Goal: Task Accomplishment & Management: Use online tool/utility

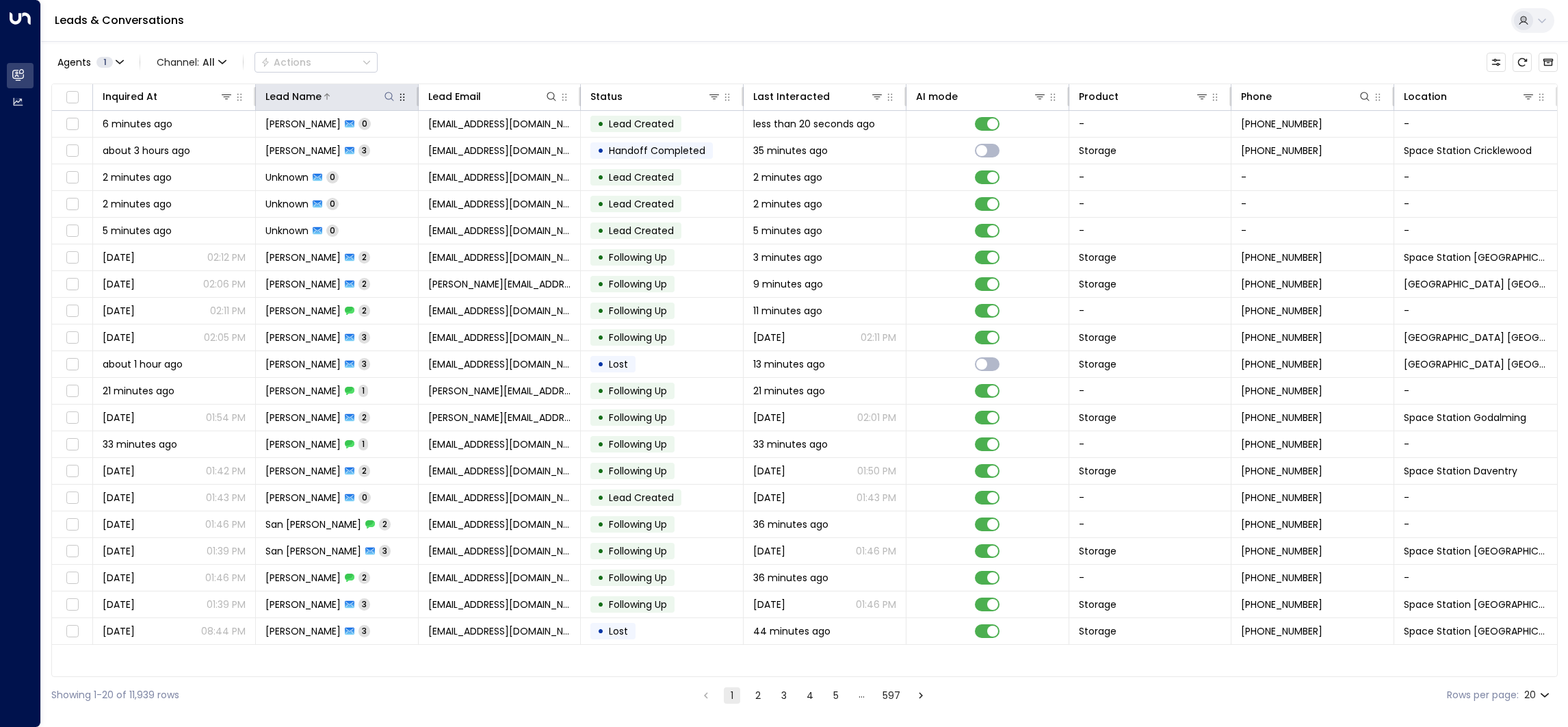
click at [386, 95] on icon at bounding box center [389, 96] width 11 height 11
type input "**********"
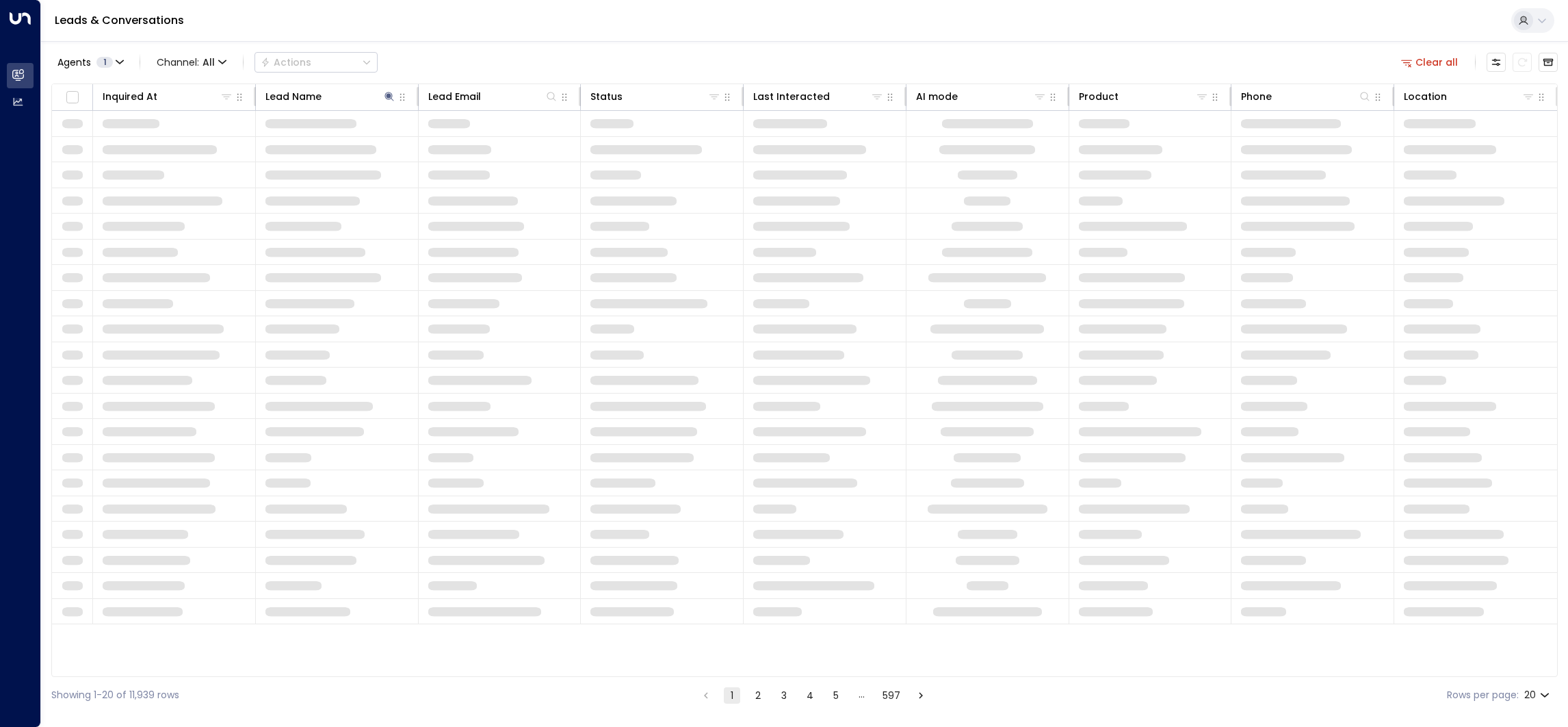
click at [615, 51] on div "Agents 1 Channel: All Actions Clear all" at bounding box center [804, 62] width 1507 height 29
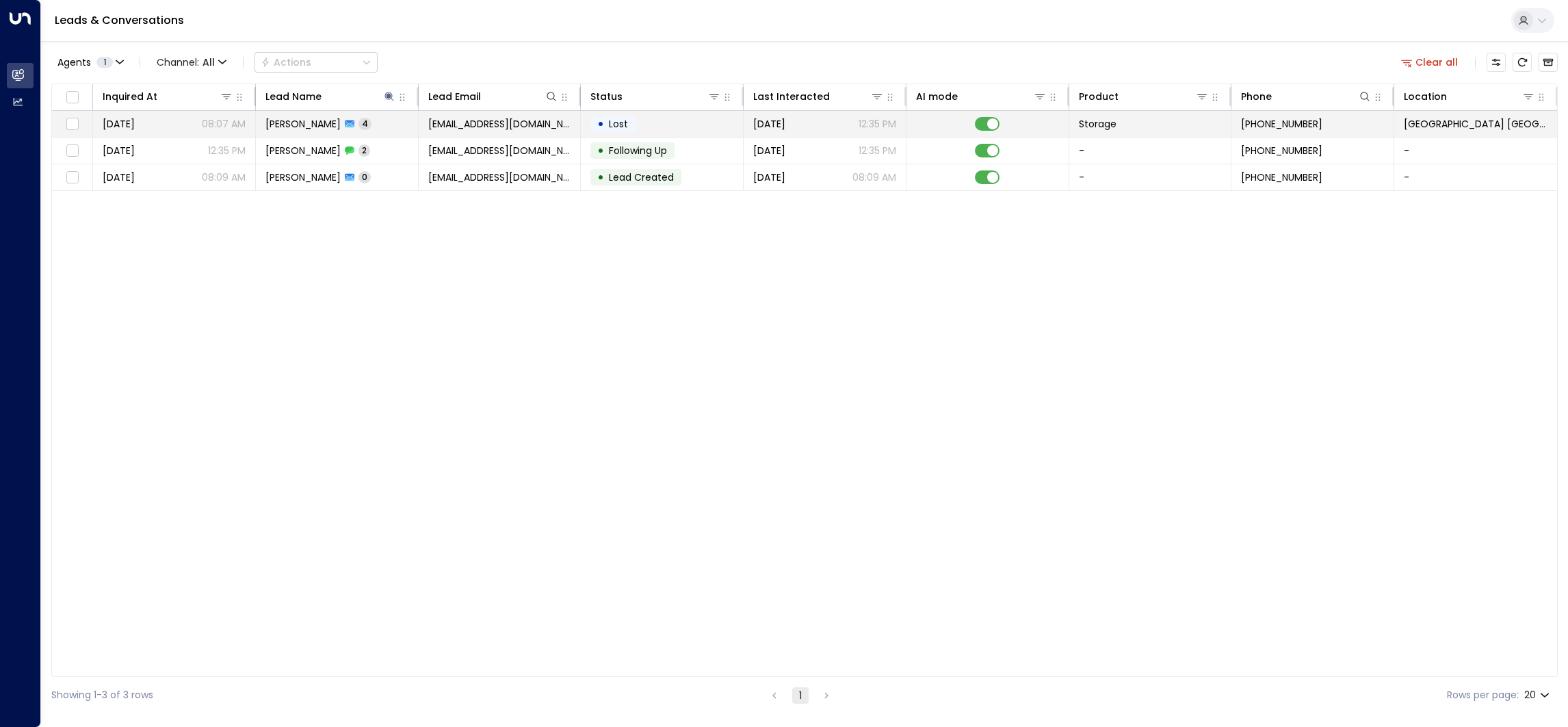
click at [371, 127] on div "Shanna Van Vlaanderen 4" at bounding box center [318, 123] width 106 height 14
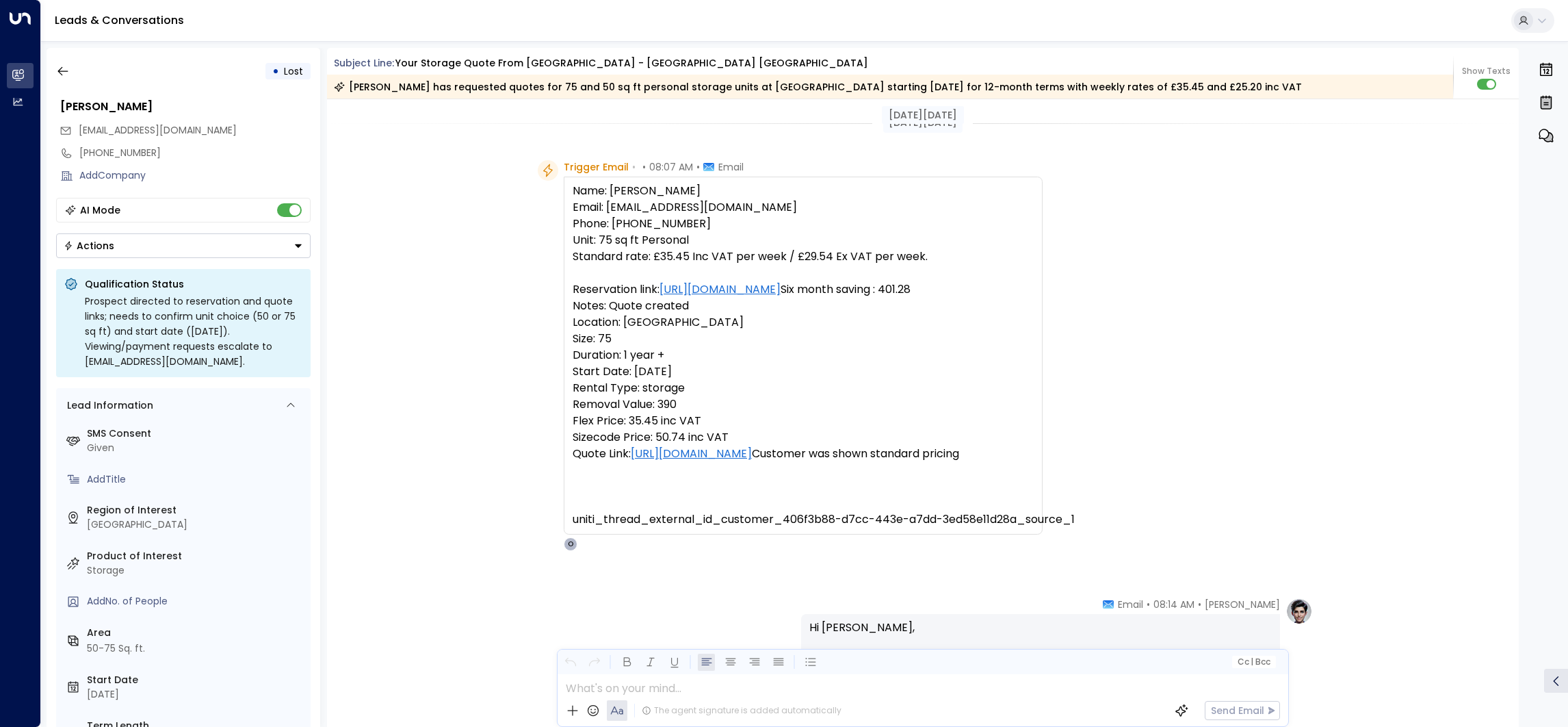
scroll to position [616, 0]
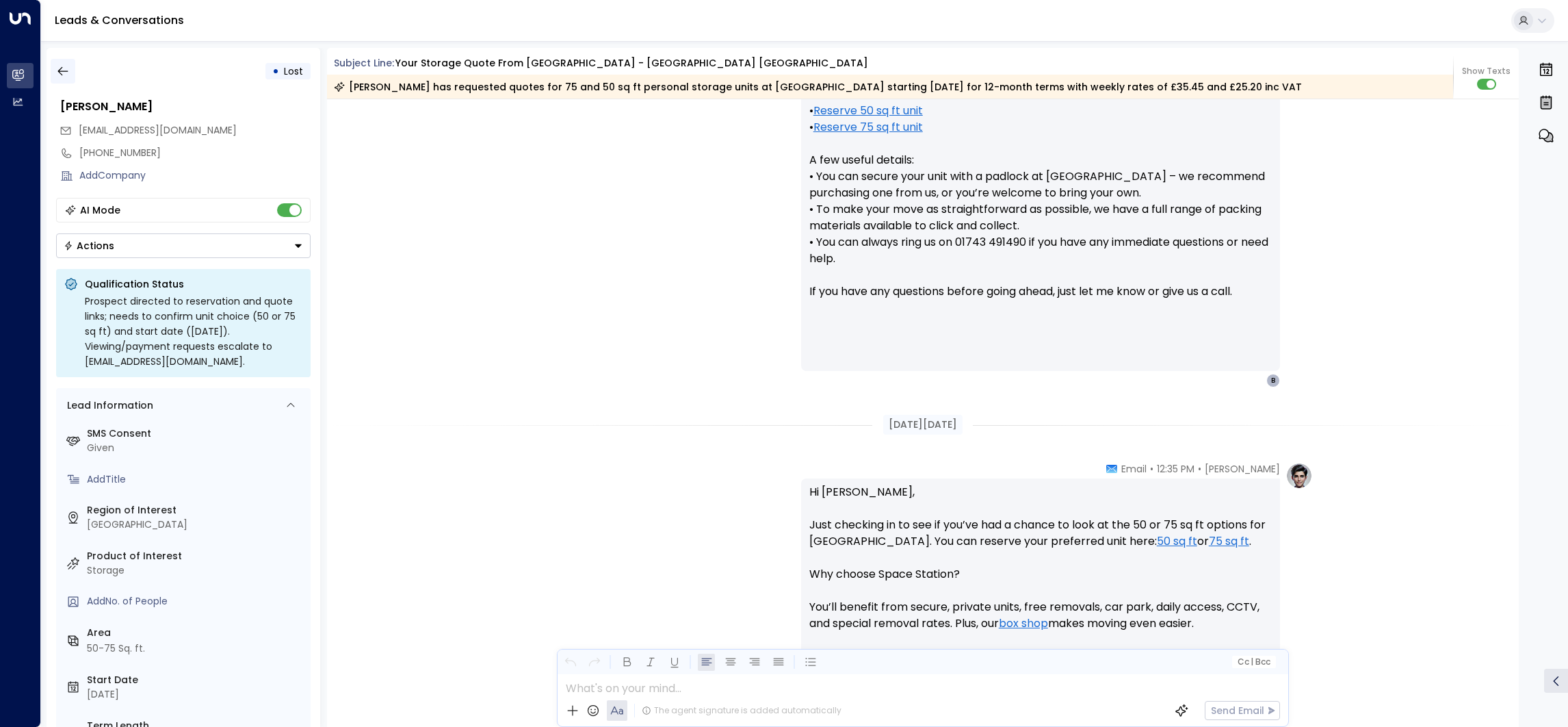
click at [56, 68] on icon "button" at bounding box center [63, 71] width 14 height 14
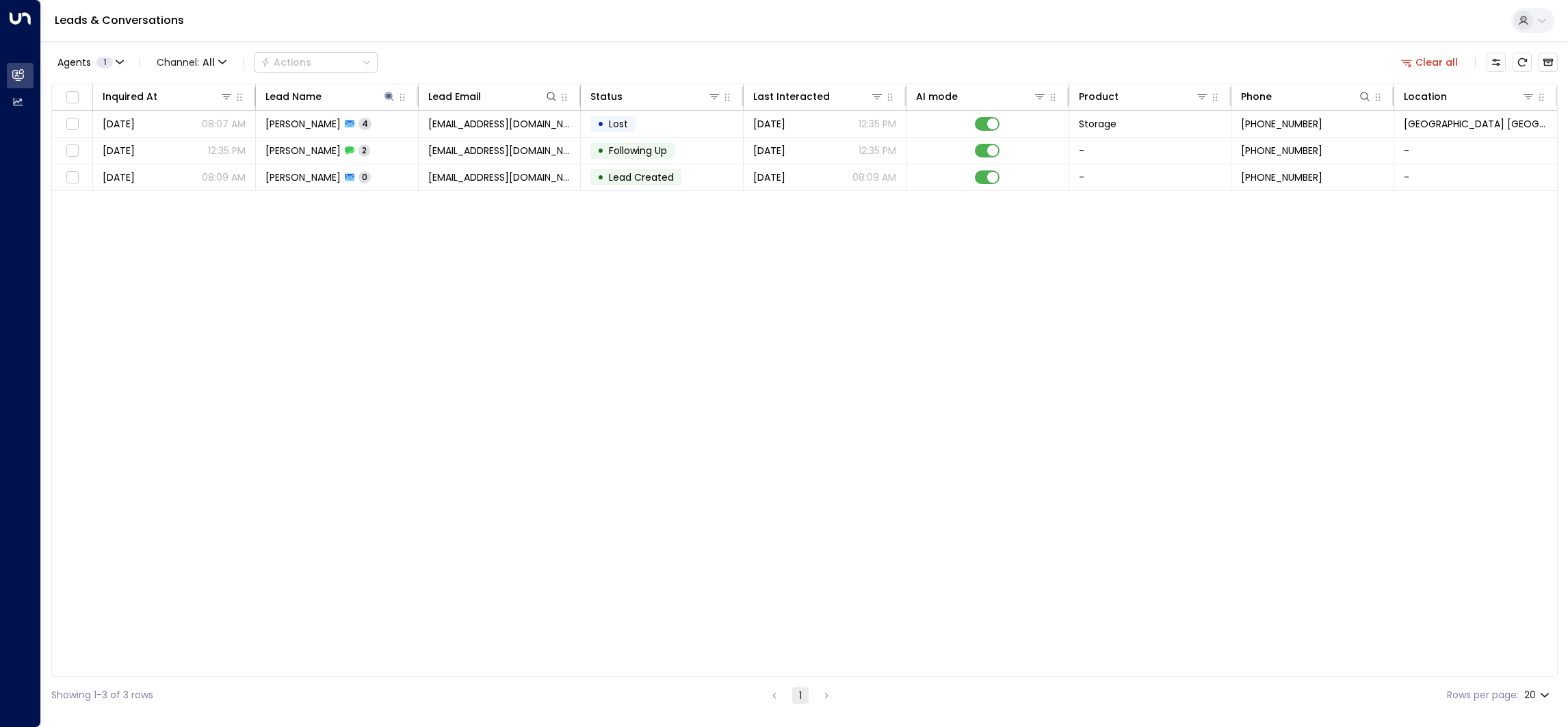
click at [108, 19] on link "Leads & Conversations" at bounding box center [119, 20] width 129 height 16
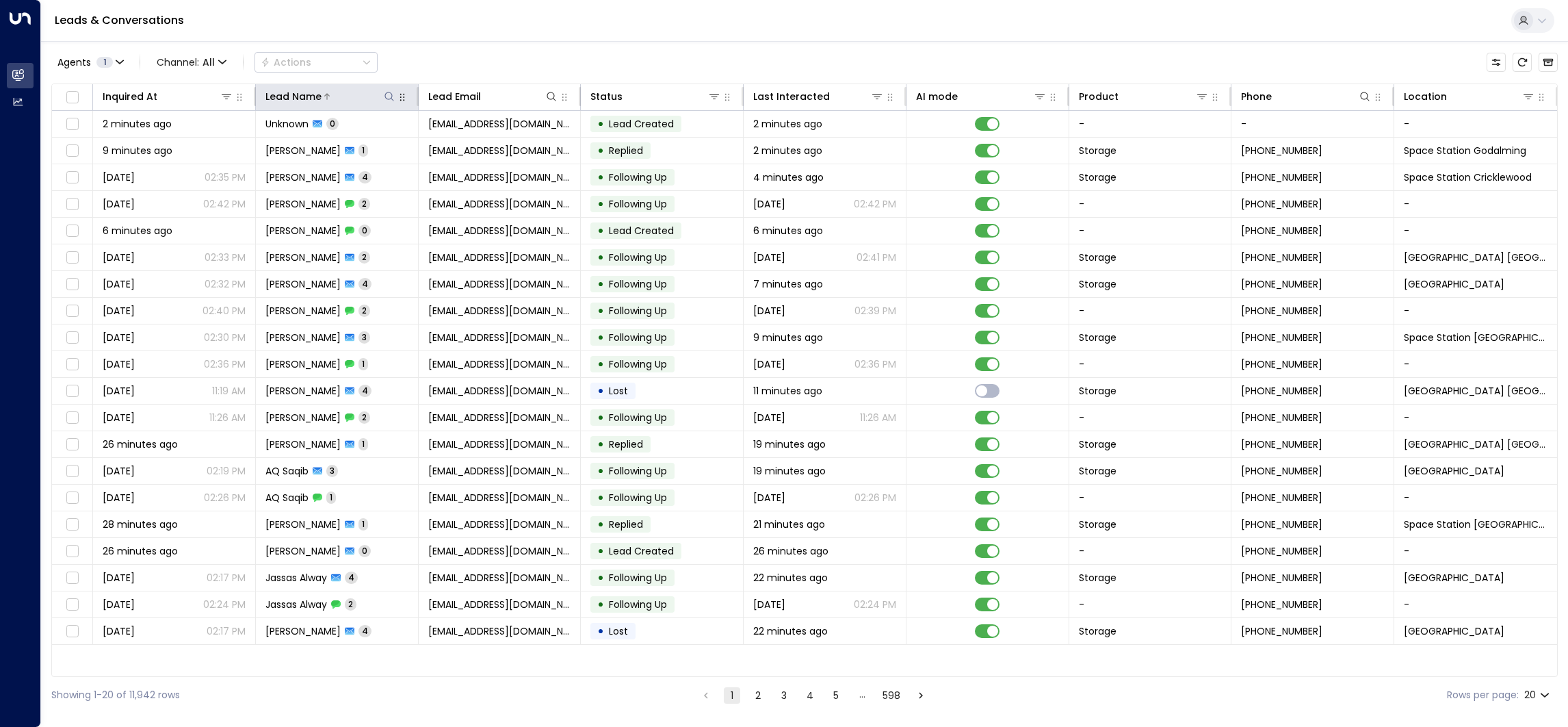
click at [391, 92] on icon at bounding box center [389, 96] width 11 height 11
type input "**********"
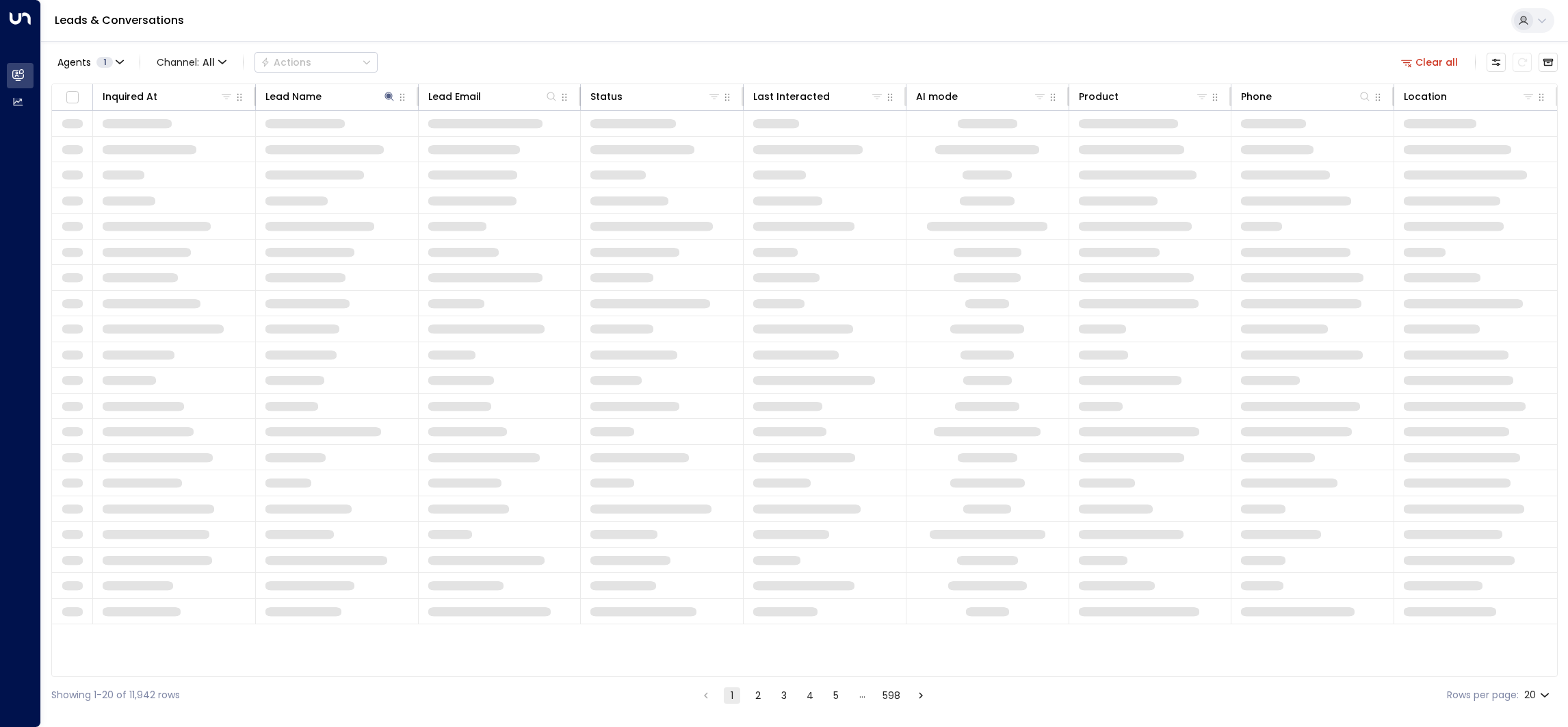
click at [426, 59] on div "Agents 1 Channel: All Actions Clear all" at bounding box center [804, 62] width 1507 height 29
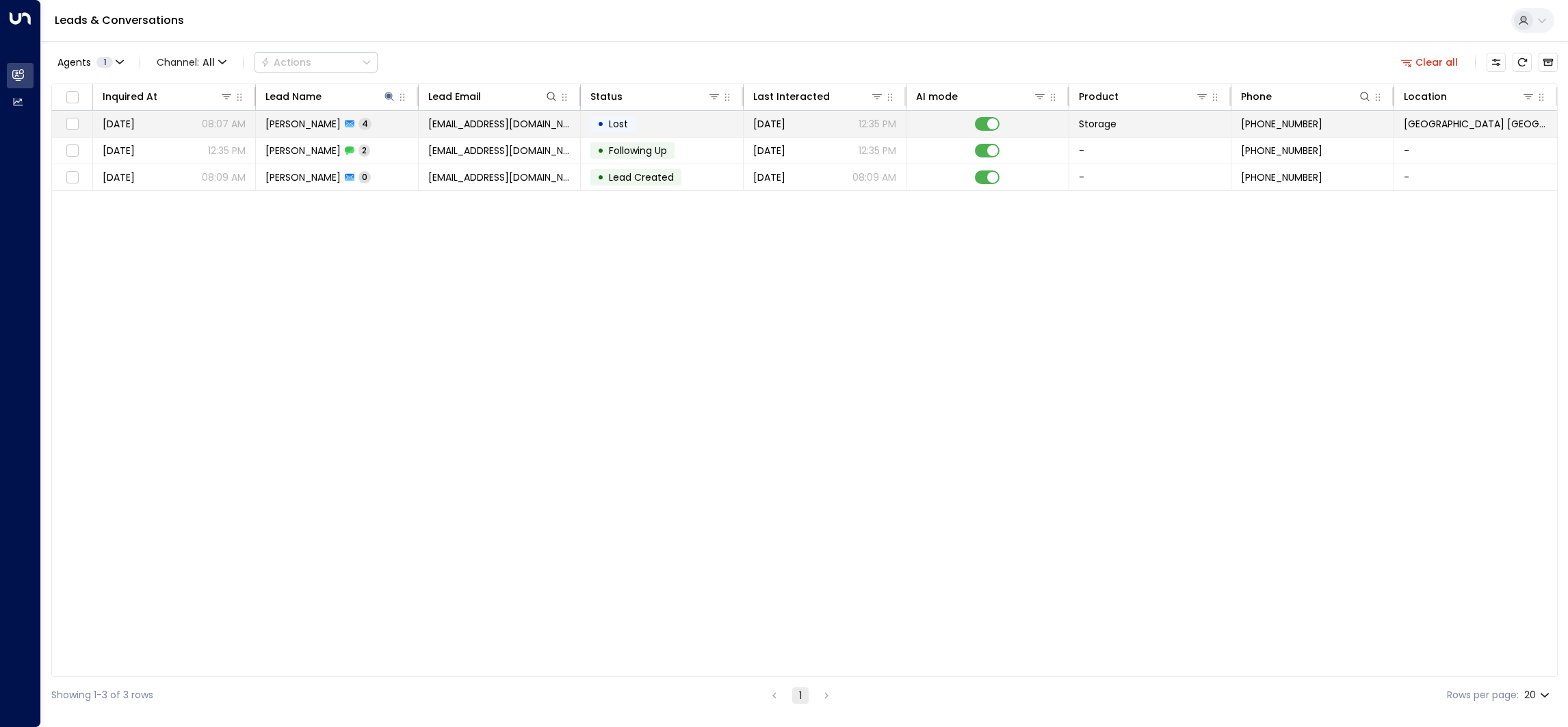
click at [431, 128] on span "[EMAIL_ADDRESS][DOMAIN_NAME]" at bounding box center [500, 123] width 143 height 14
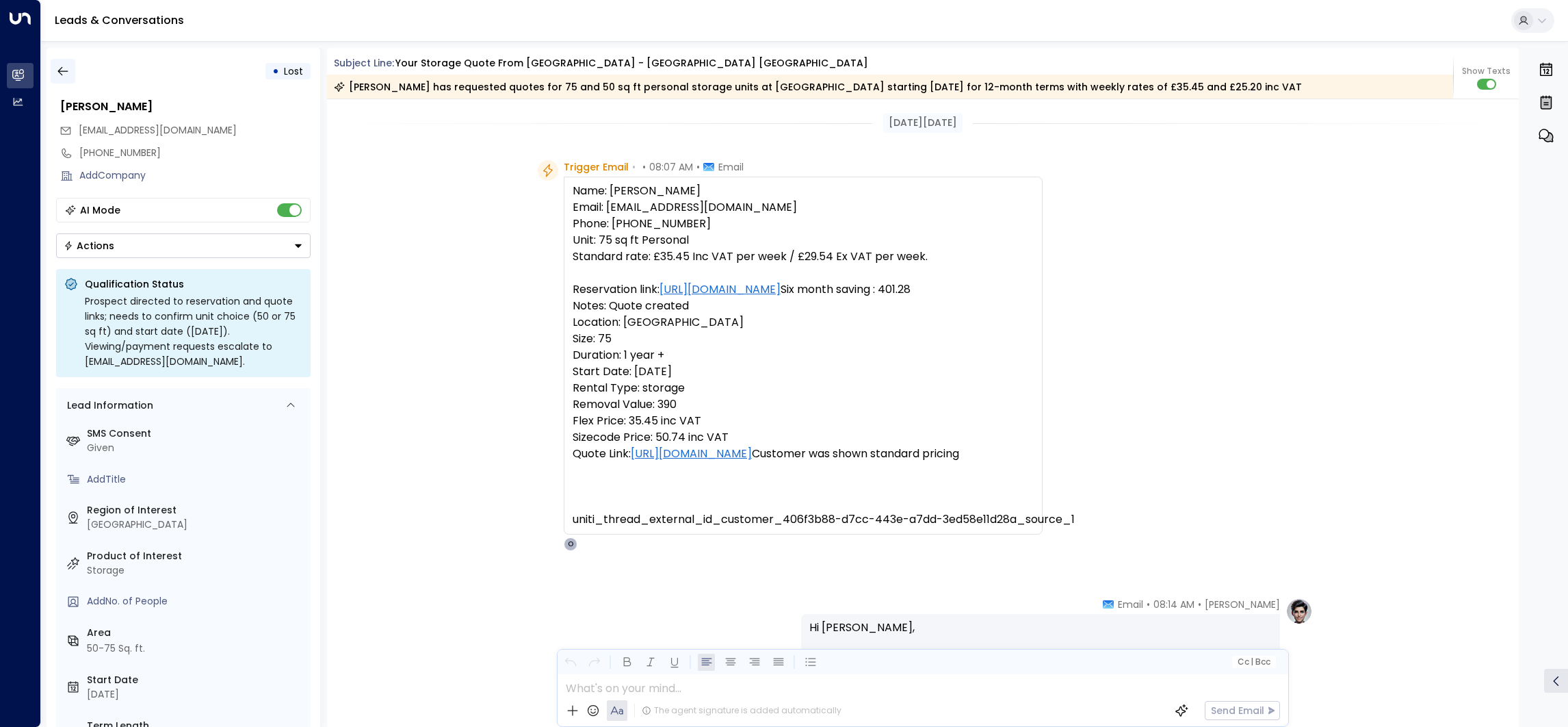
click at [63, 76] on icon "button" at bounding box center [63, 71] width 14 height 14
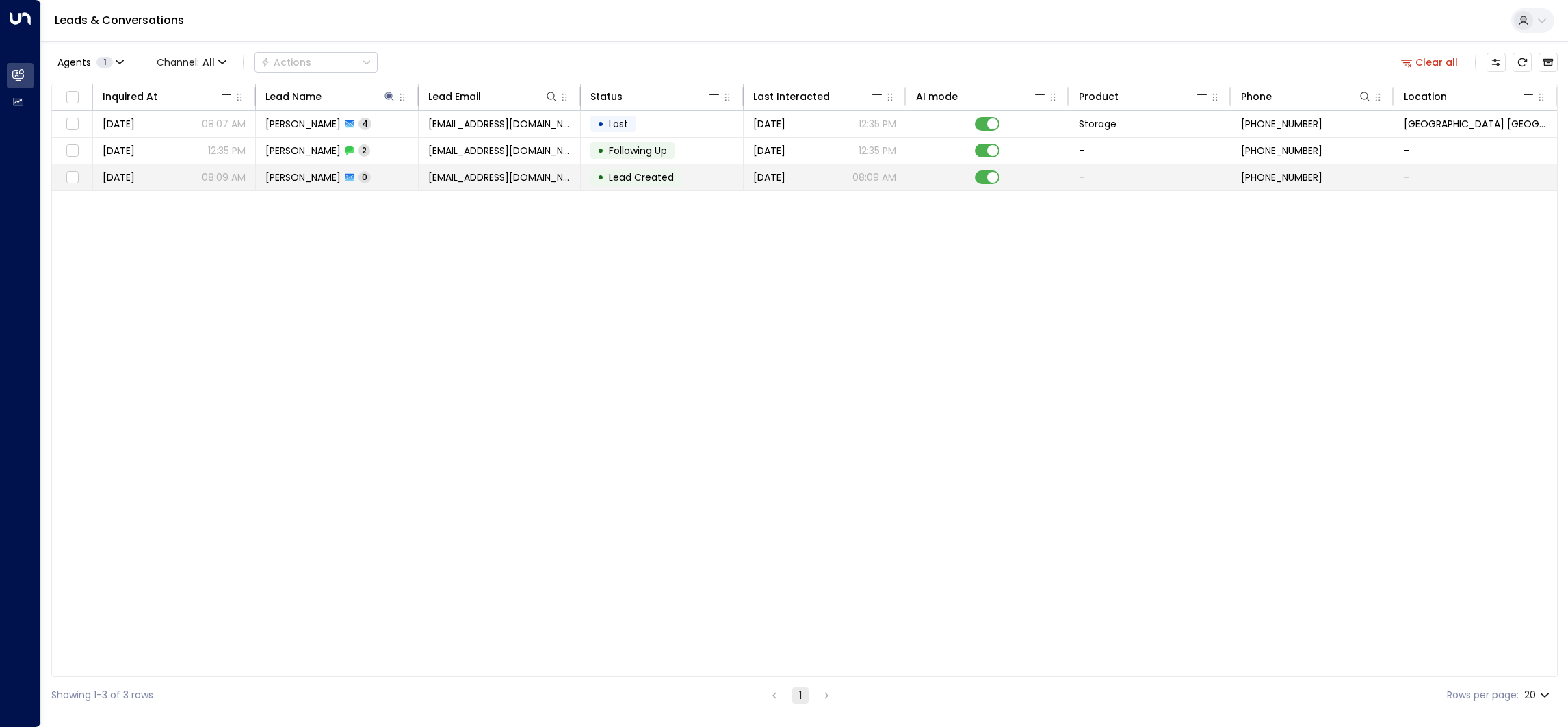
click at [294, 166] on td "[PERSON_NAME] 0" at bounding box center [337, 177] width 163 height 26
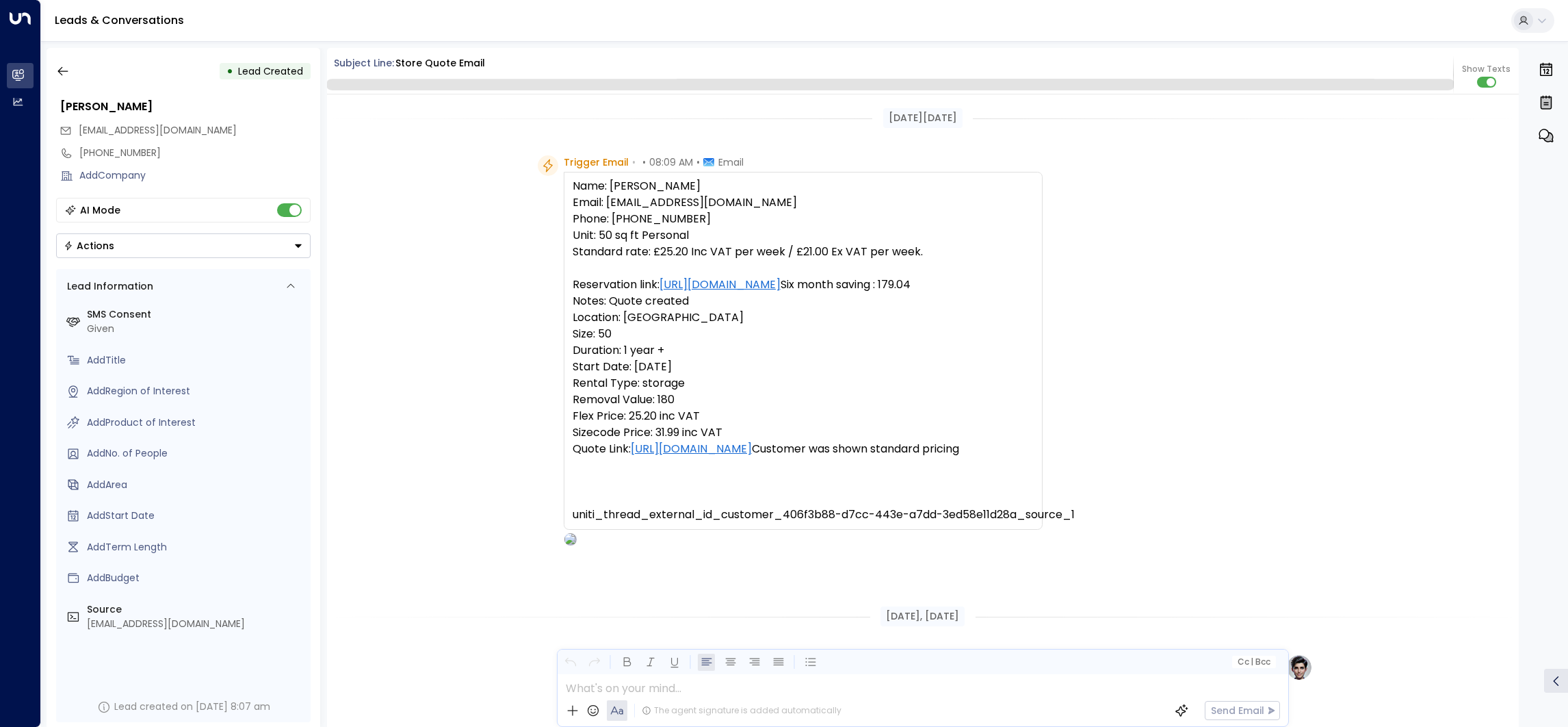
scroll to position [354, 0]
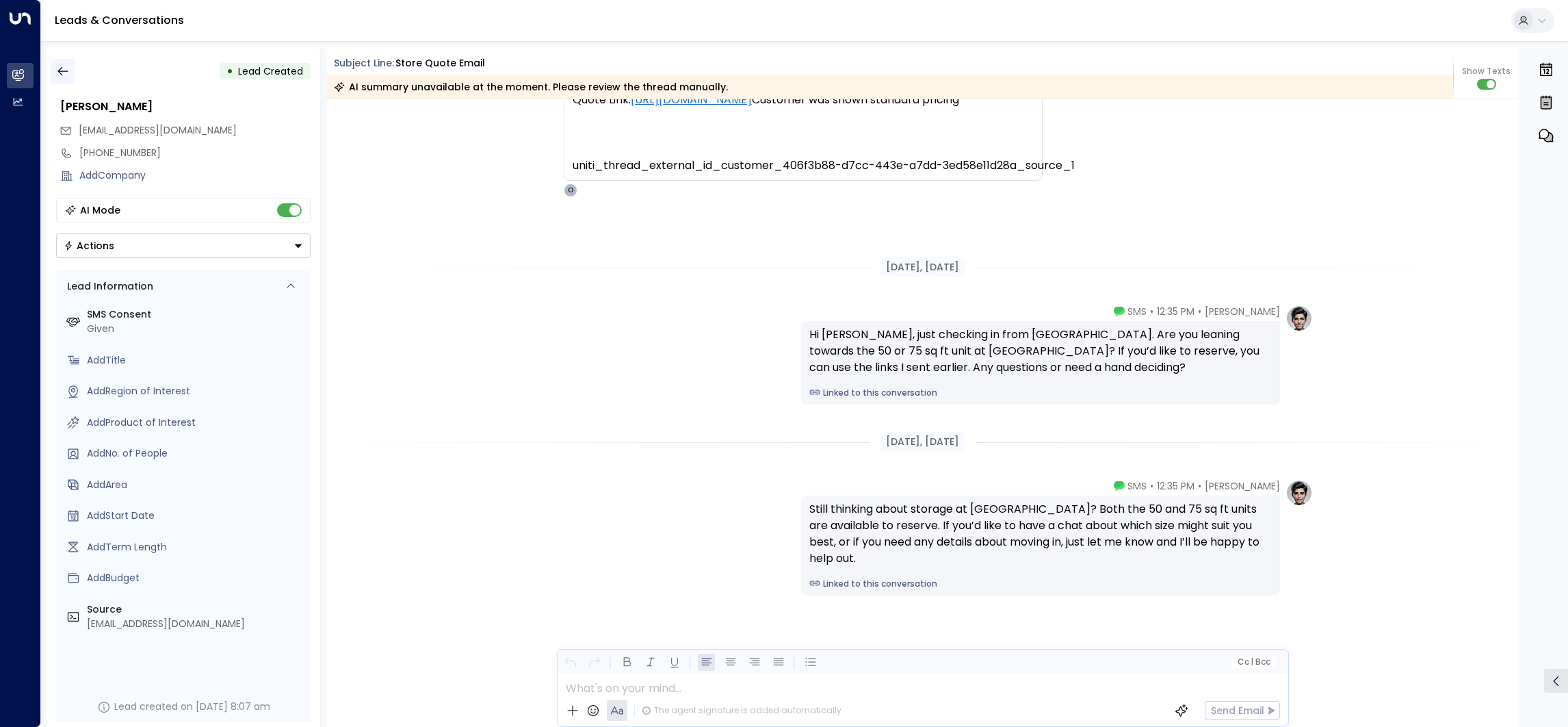
click at [67, 66] on icon "button" at bounding box center [63, 71] width 14 height 14
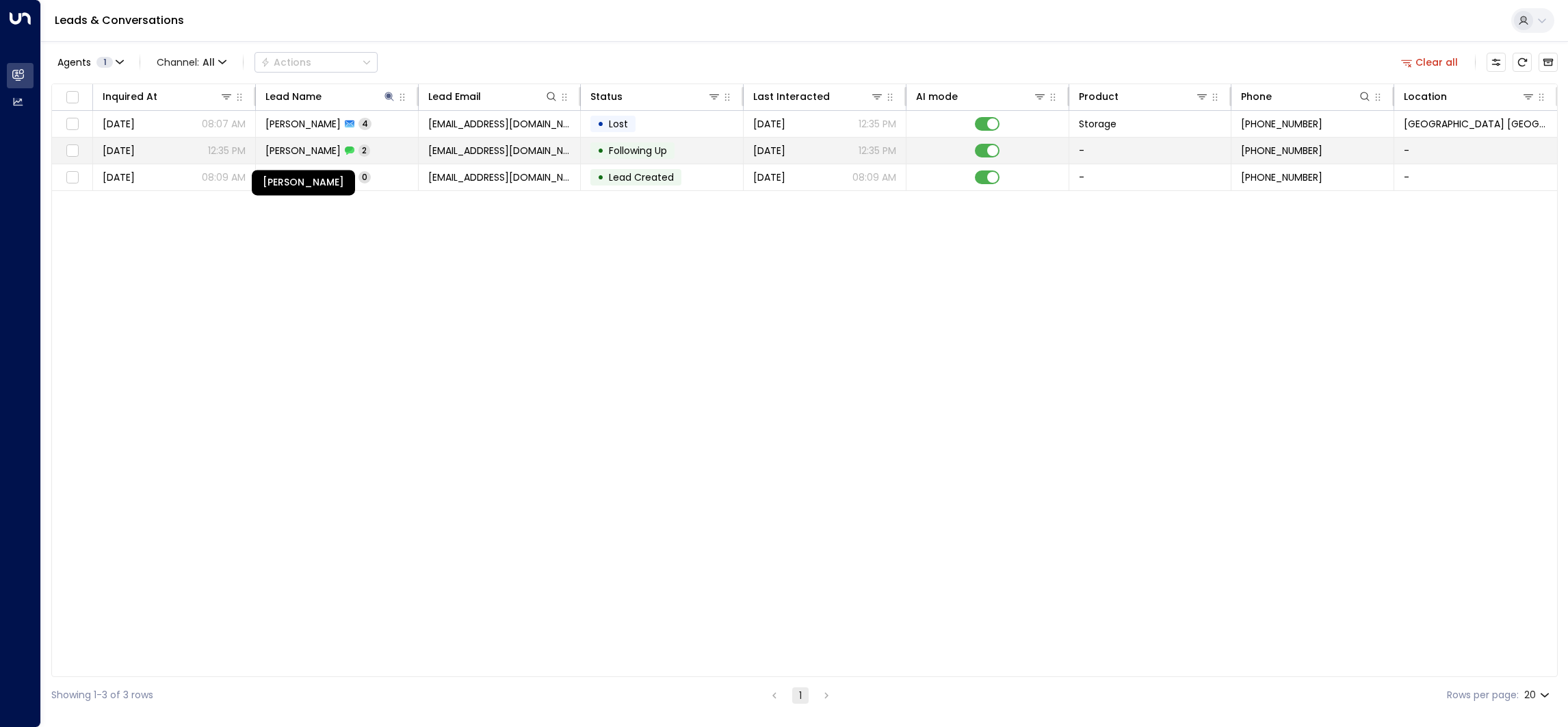
click at [341, 144] on span "[PERSON_NAME]" at bounding box center [303, 150] width 76 height 14
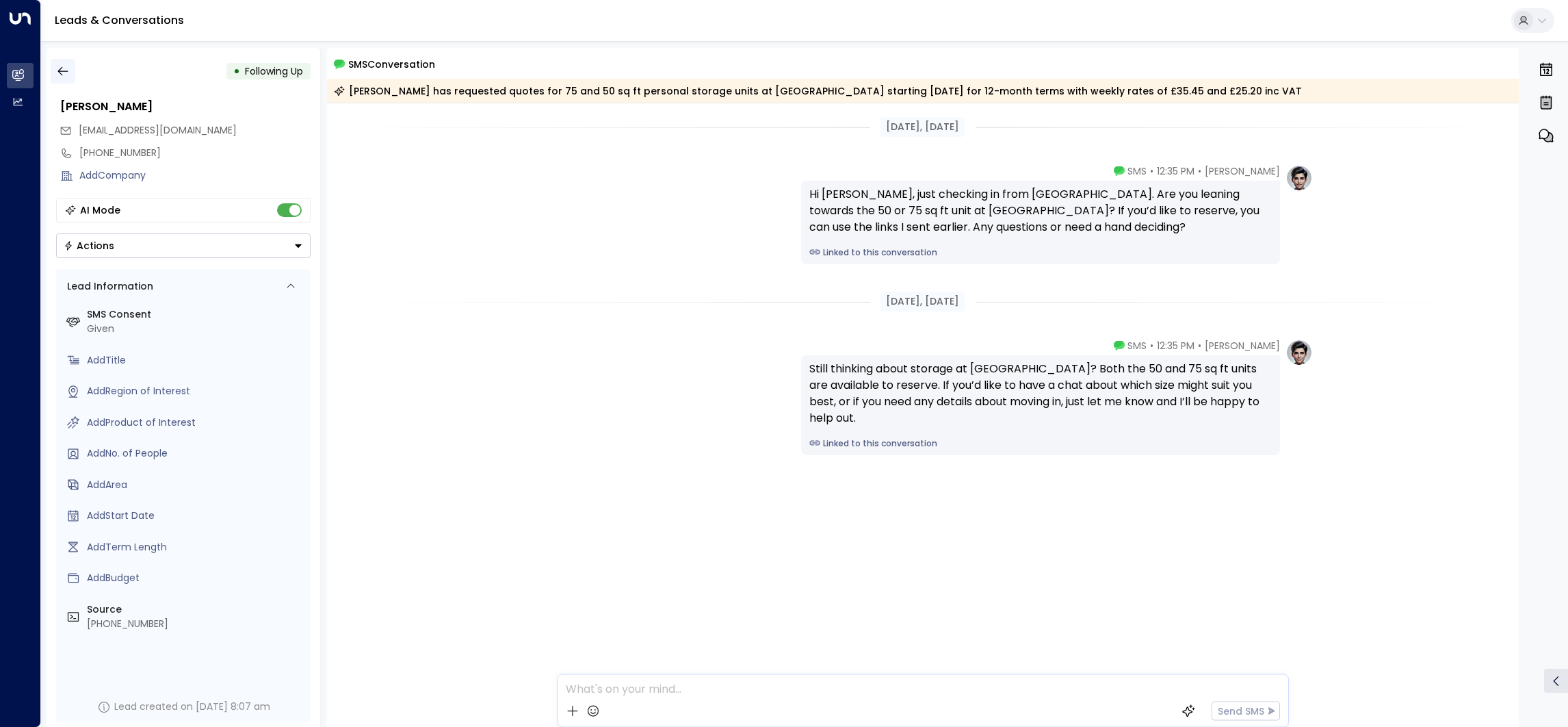
click at [58, 65] on icon "button" at bounding box center [63, 71] width 14 height 14
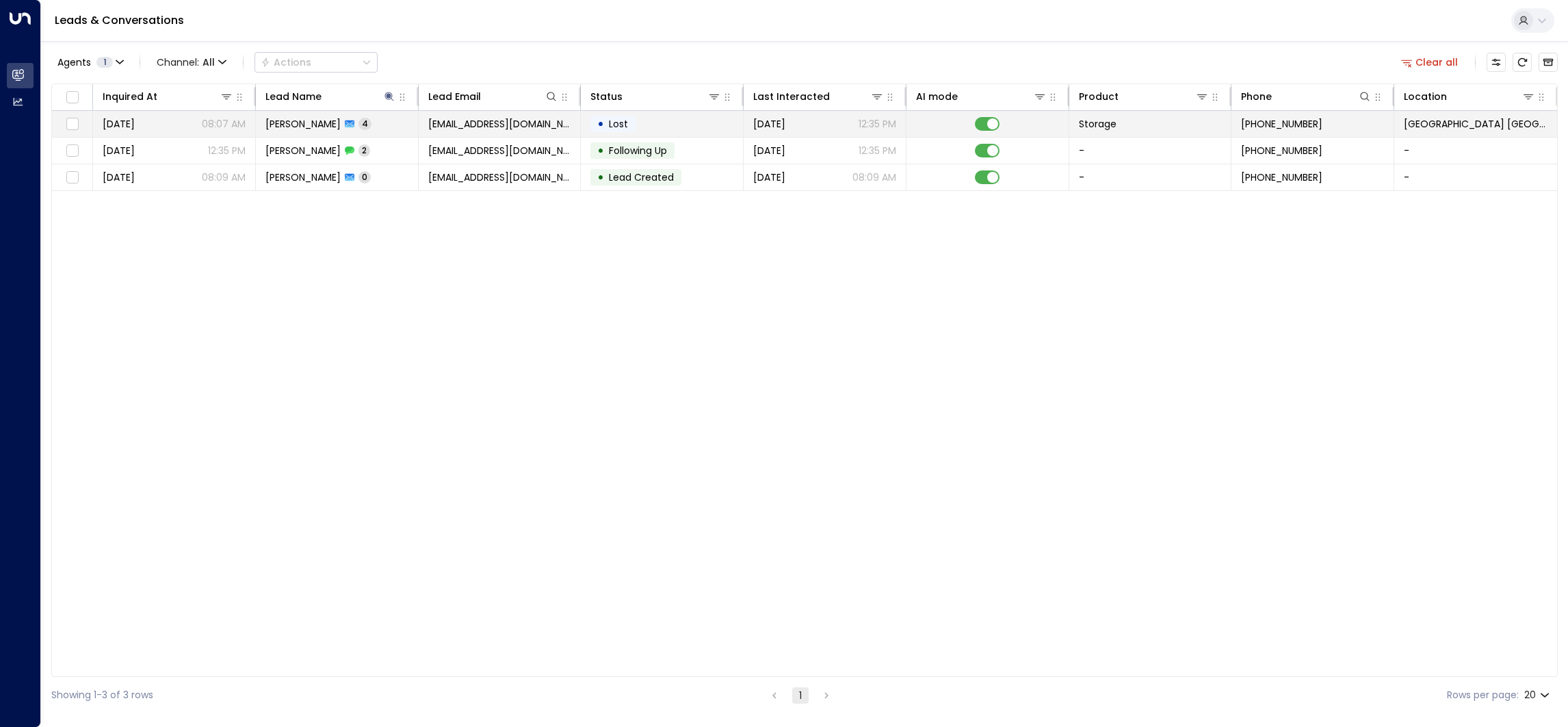
click at [803, 124] on div "[DATE] 12:35 PM" at bounding box center [824, 123] width 143 height 14
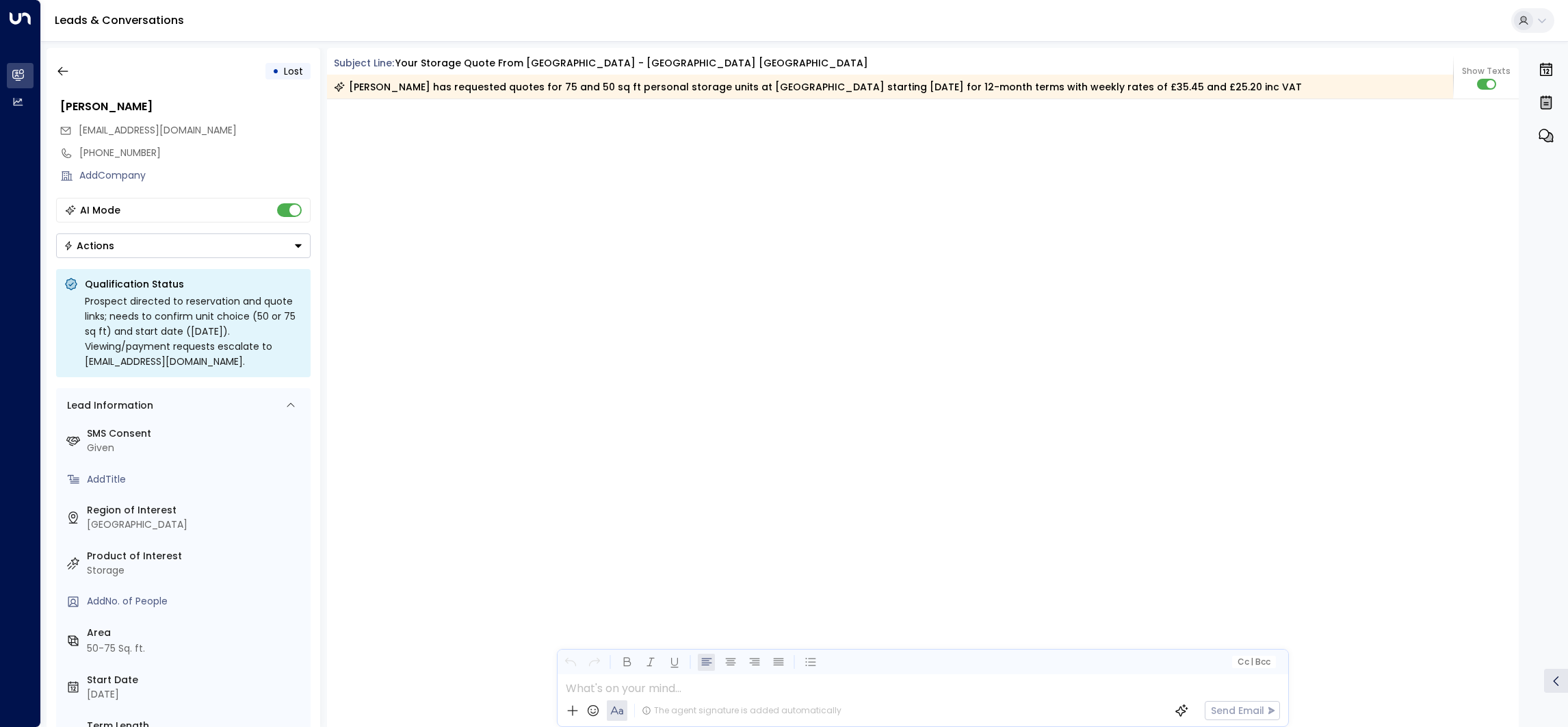
scroll to position [2265, 0]
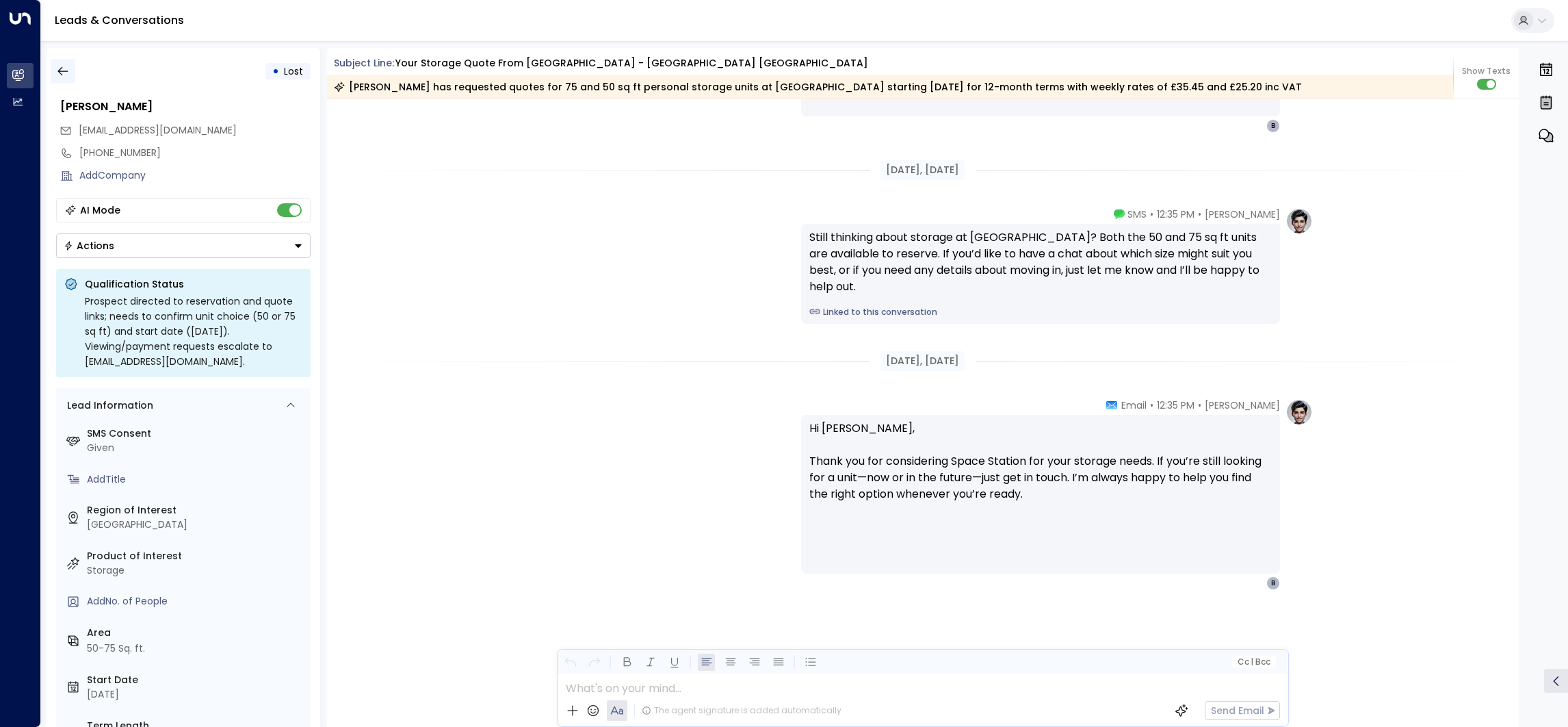
click at [63, 64] on icon "button" at bounding box center [63, 71] width 14 height 14
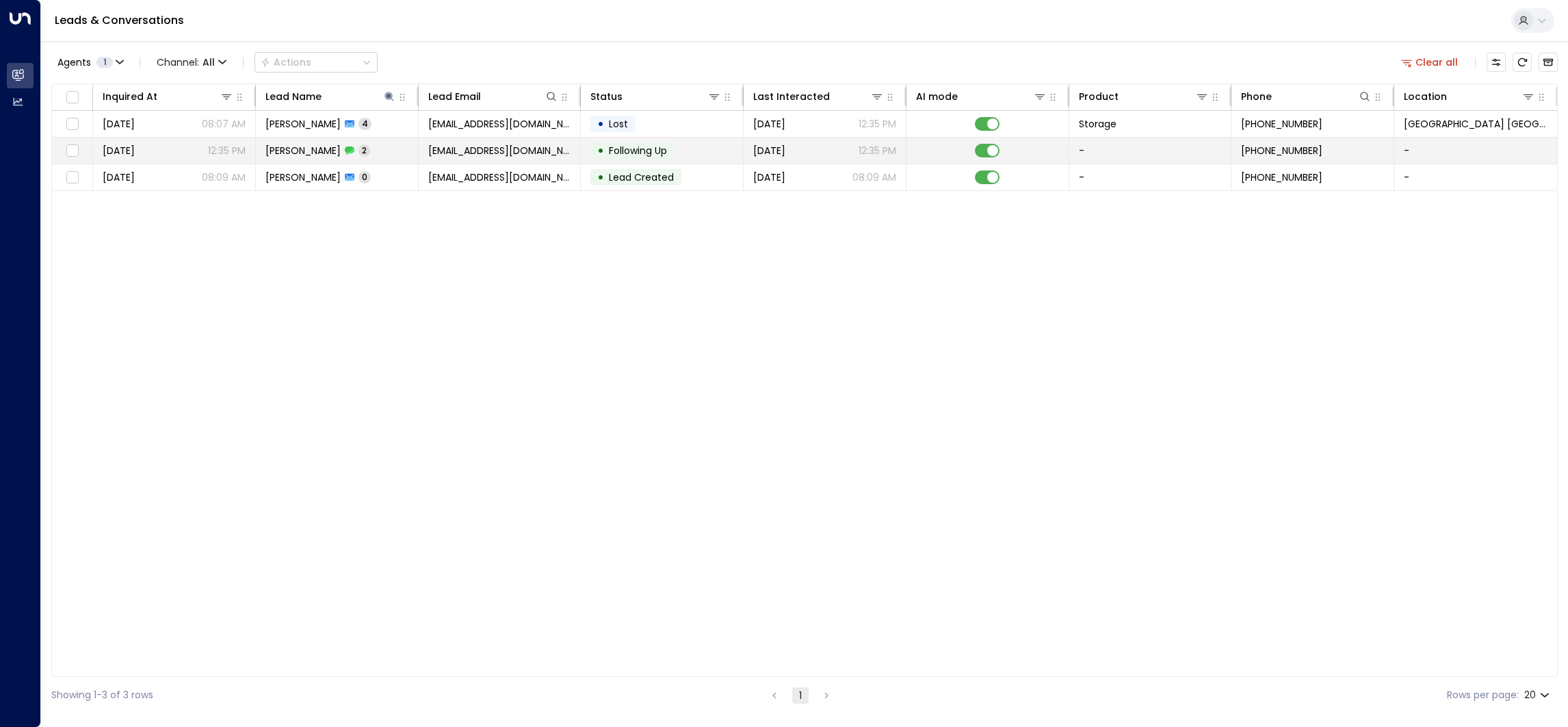
click at [247, 154] on td "[DATE] 12:35 PM" at bounding box center [174, 151] width 163 height 26
